Goal: Task Accomplishment & Management: Manage account settings

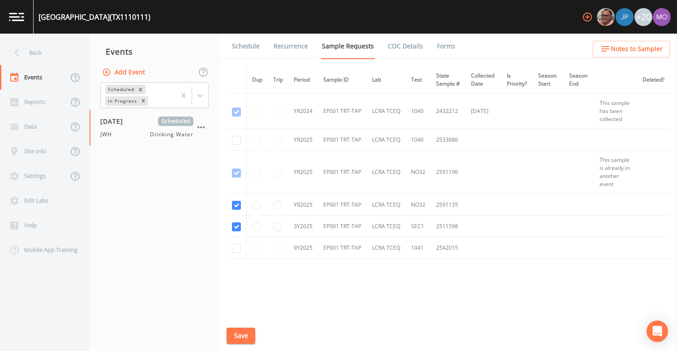
click at [45, 53] on div "Back" at bounding box center [40, 52] width 81 height 25
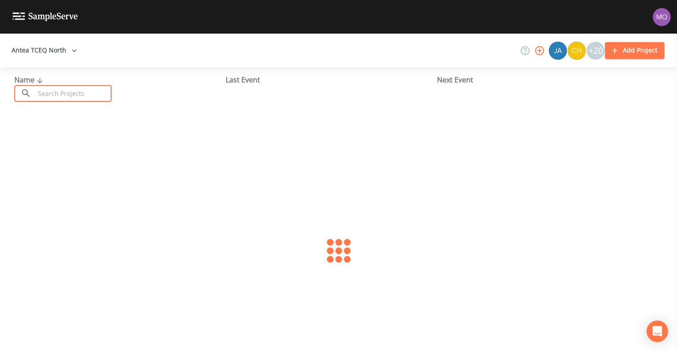
click at [66, 90] on input "text" at bounding box center [73, 93] width 77 height 17
paste input "TX1990012"
type input "TX1990012"
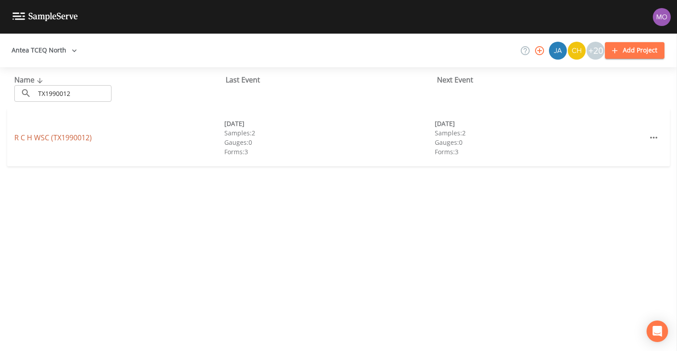
click at [58, 137] on link "R C H WSC (TX1990012)" at bounding box center [52, 138] width 77 height 10
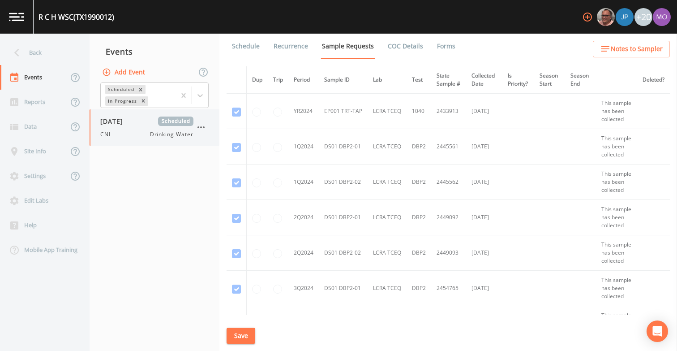
click at [124, 131] on div "CNI Drinking Water" at bounding box center [146, 134] width 93 height 8
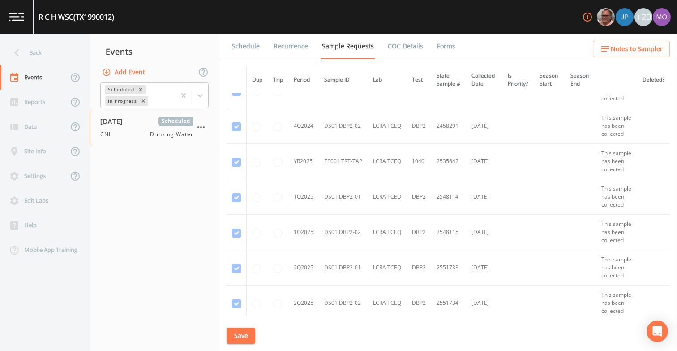
scroll to position [596, 0]
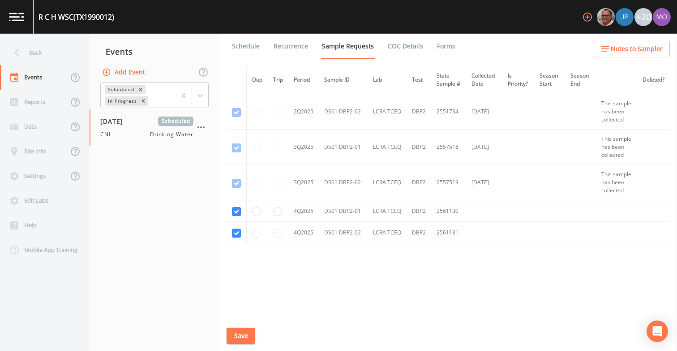
click at [245, 48] on link "Schedule" at bounding box center [246, 46] width 30 height 25
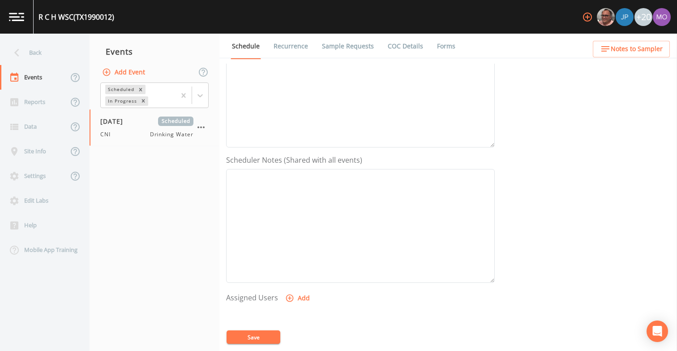
scroll to position [281, 0]
click at [293, 176] on button "Add" at bounding box center [298, 177] width 30 height 17
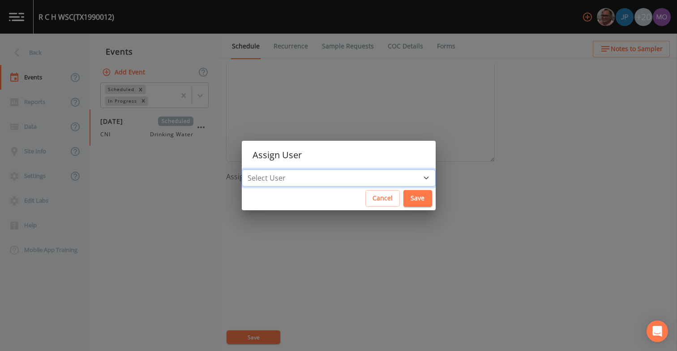
click at [296, 176] on select "Select User [PERSON_NAME] [PERSON_NAME] [PERSON_NAME] [PERSON_NAME] [PERSON_NAM…" at bounding box center [339, 177] width 194 height 17
select select "59db3e3d-8872-4fc9-8f54-035acae5efc3"
click at [274, 169] on select "Select User [PERSON_NAME] [PERSON_NAME] [PERSON_NAME] [PERSON_NAME] [PERSON_NAM…" at bounding box center [339, 177] width 194 height 17
click at [403, 204] on button "Save" at bounding box center [417, 198] width 29 height 17
select select
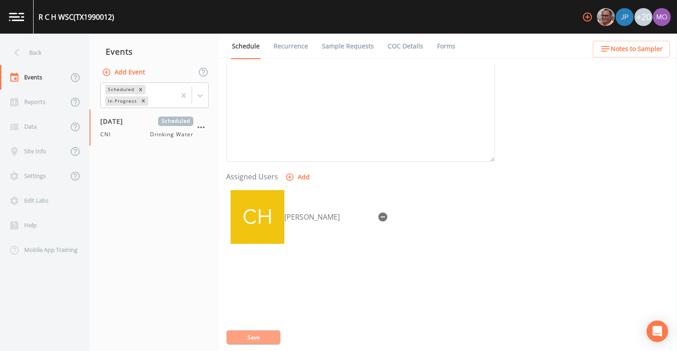
click at [241, 341] on button "Save" at bounding box center [254, 336] width 54 height 13
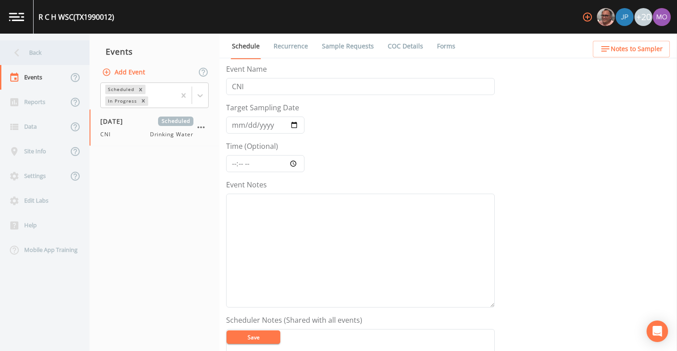
click at [43, 54] on div "Back" at bounding box center [40, 52] width 81 height 25
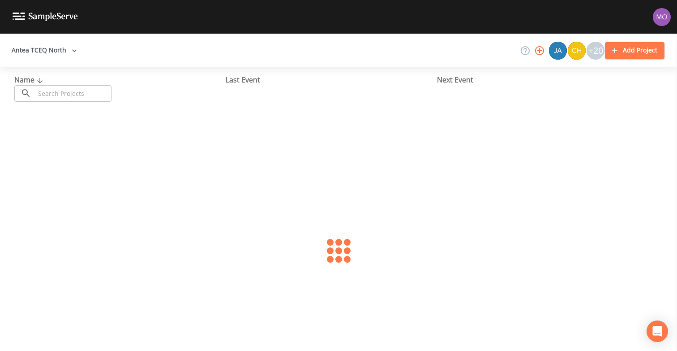
click at [61, 93] on input "text" at bounding box center [73, 93] width 77 height 17
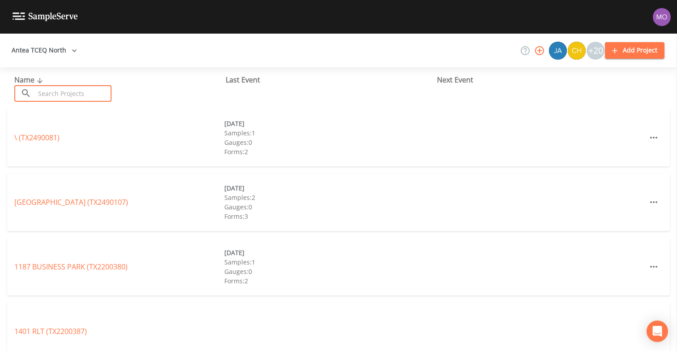
paste input "TX1990012"
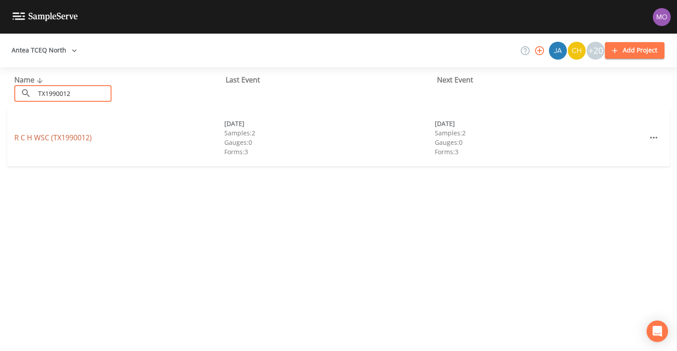
type input "TX1990012"
click at [23, 138] on link "R C H WSC (TX1990012)" at bounding box center [52, 138] width 77 height 10
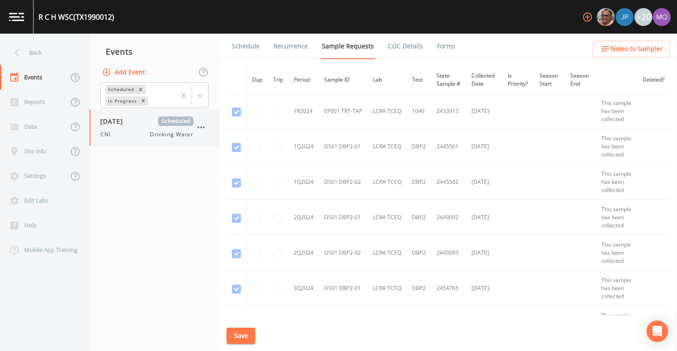
click at [124, 133] on div "CNI Drinking Water" at bounding box center [146, 134] width 93 height 8
click at [442, 45] on link "Forms" at bounding box center [446, 46] width 21 height 25
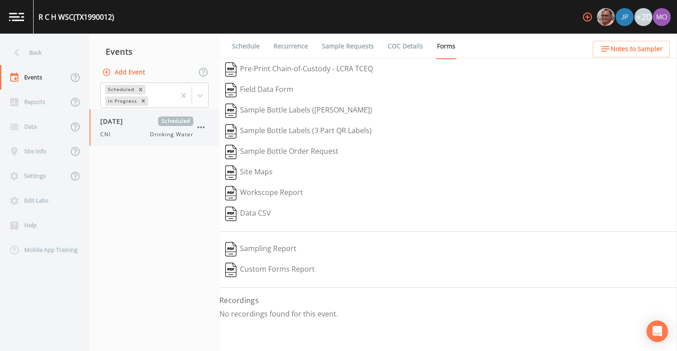
click at [202, 127] on icon "button" at bounding box center [201, 127] width 11 height 11
click at [226, 183] on p "Delete" at bounding box center [246, 179] width 58 height 11
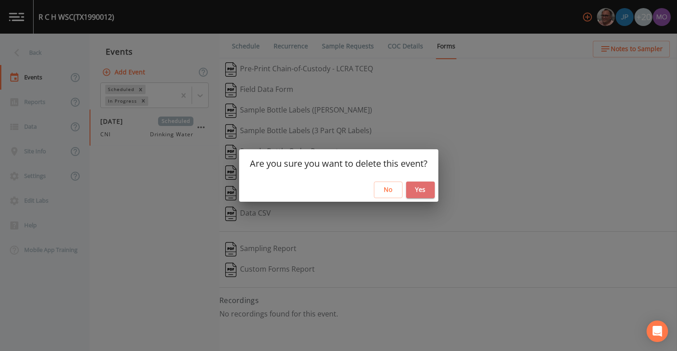
click at [427, 191] on button "Yes" at bounding box center [420, 189] width 29 height 17
